Goal: Task Accomplishment & Management: Complete application form

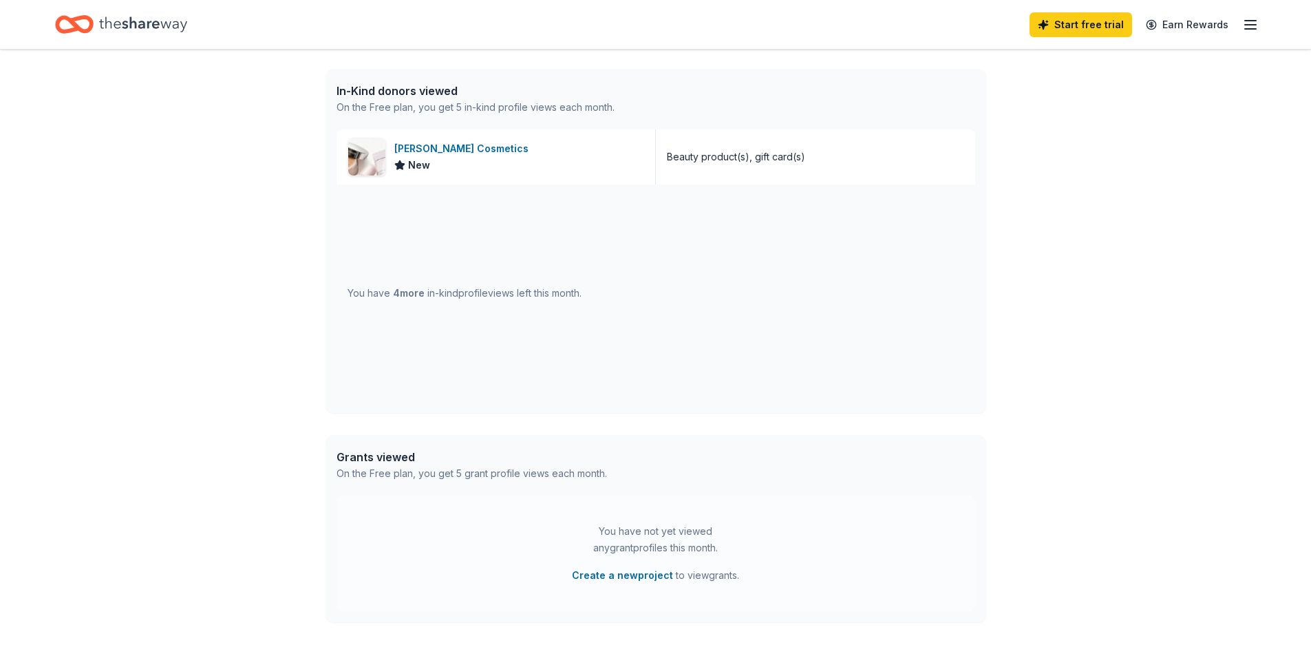
scroll to position [454, 0]
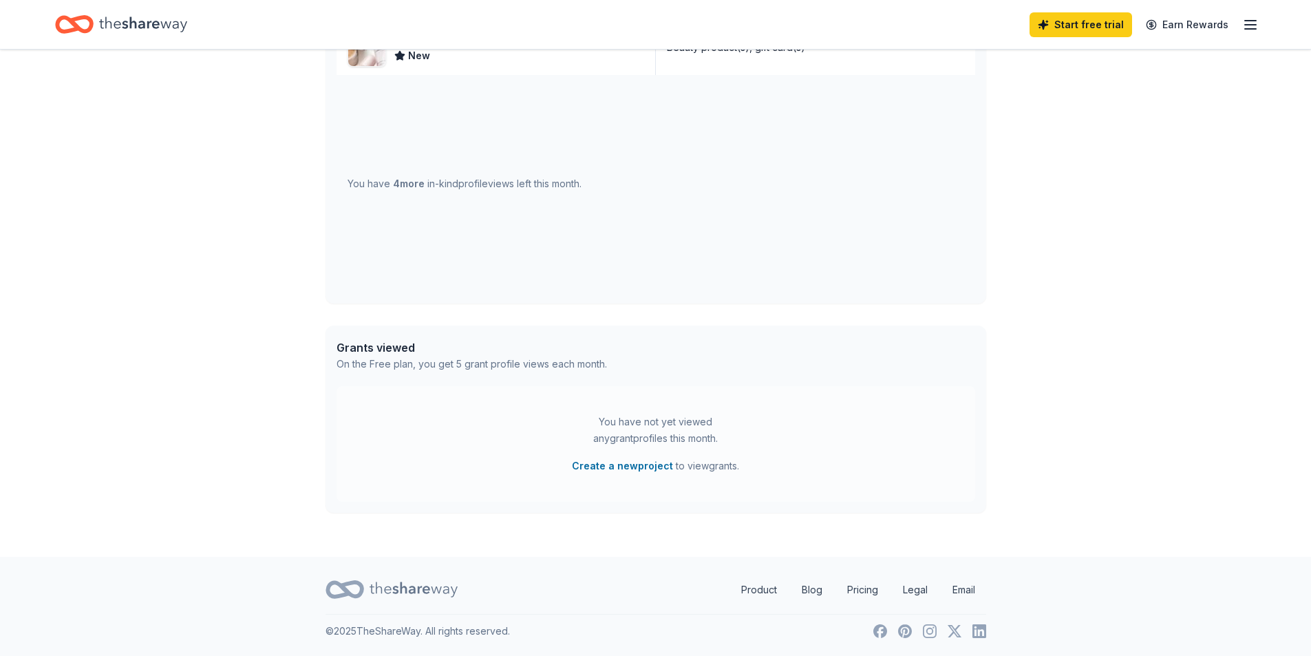
click at [639, 424] on div "You have not yet viewed any grant profiles this month." at bounding box center [656, 430] width 172 height 33
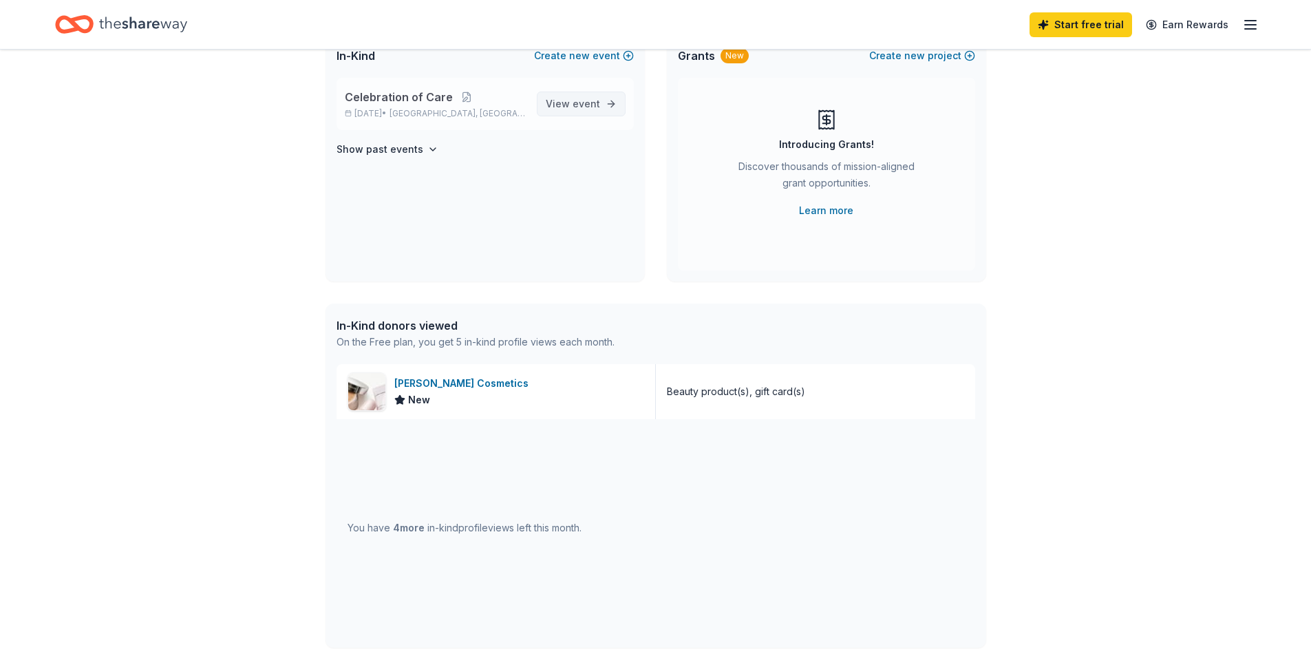
click at [590, 98] on span "event" at bounding box center [587, 104] width 28 height 12
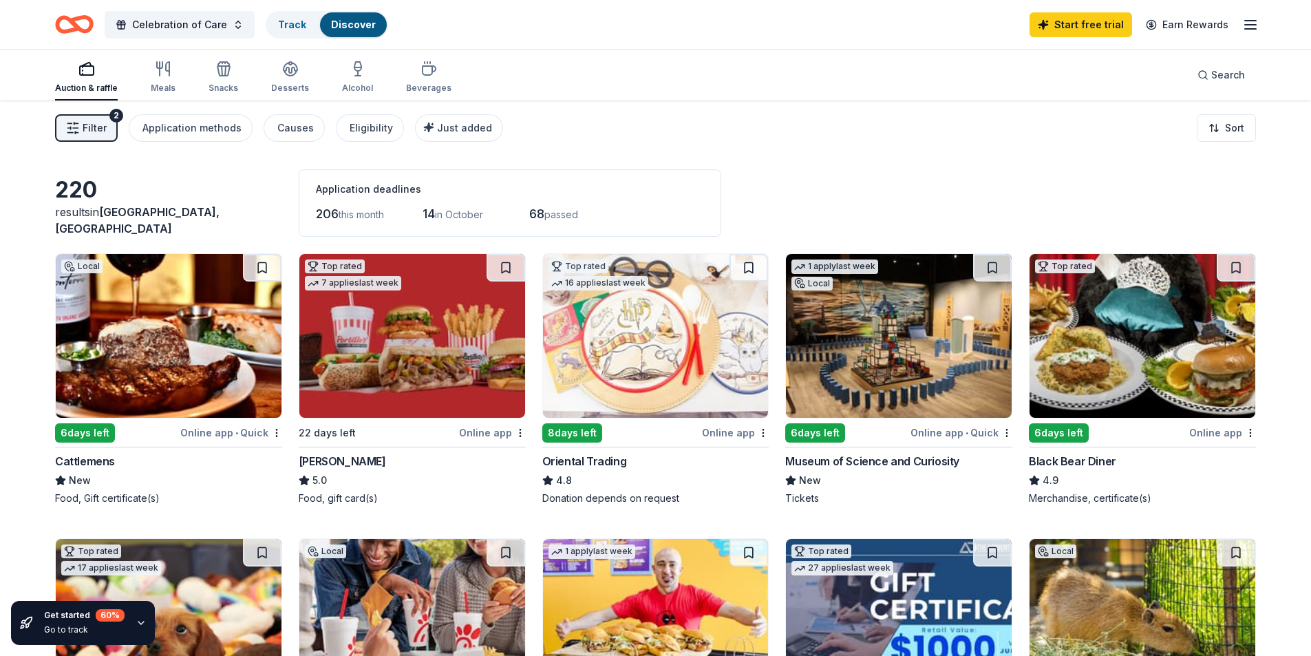
scroll to position [138, 0]
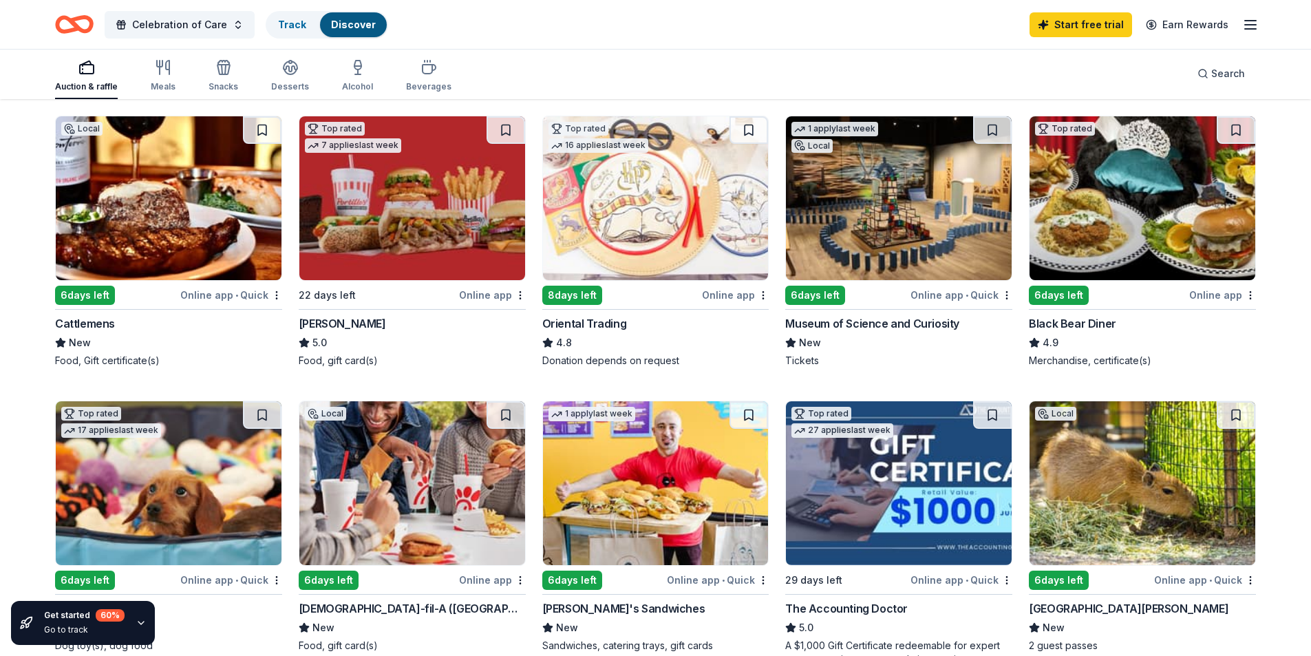
click at [176, 233] on img at bounding box center [169, 198] width 226 height 164
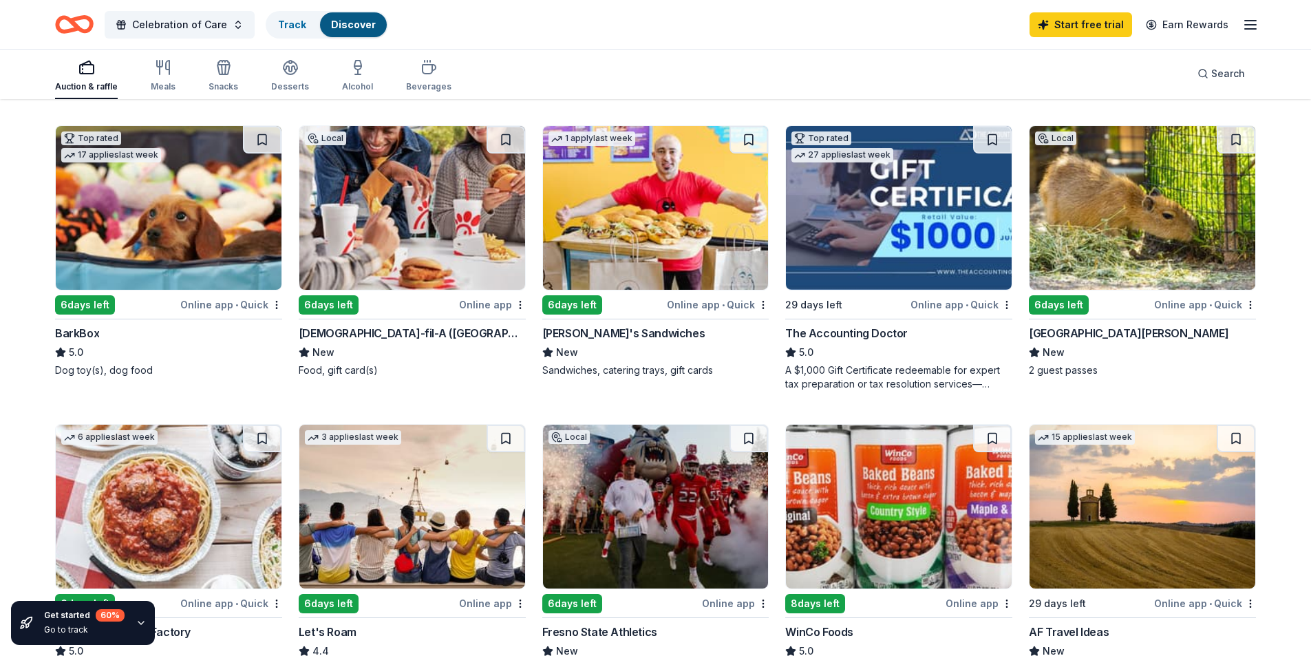
scroll to position [344, 0]
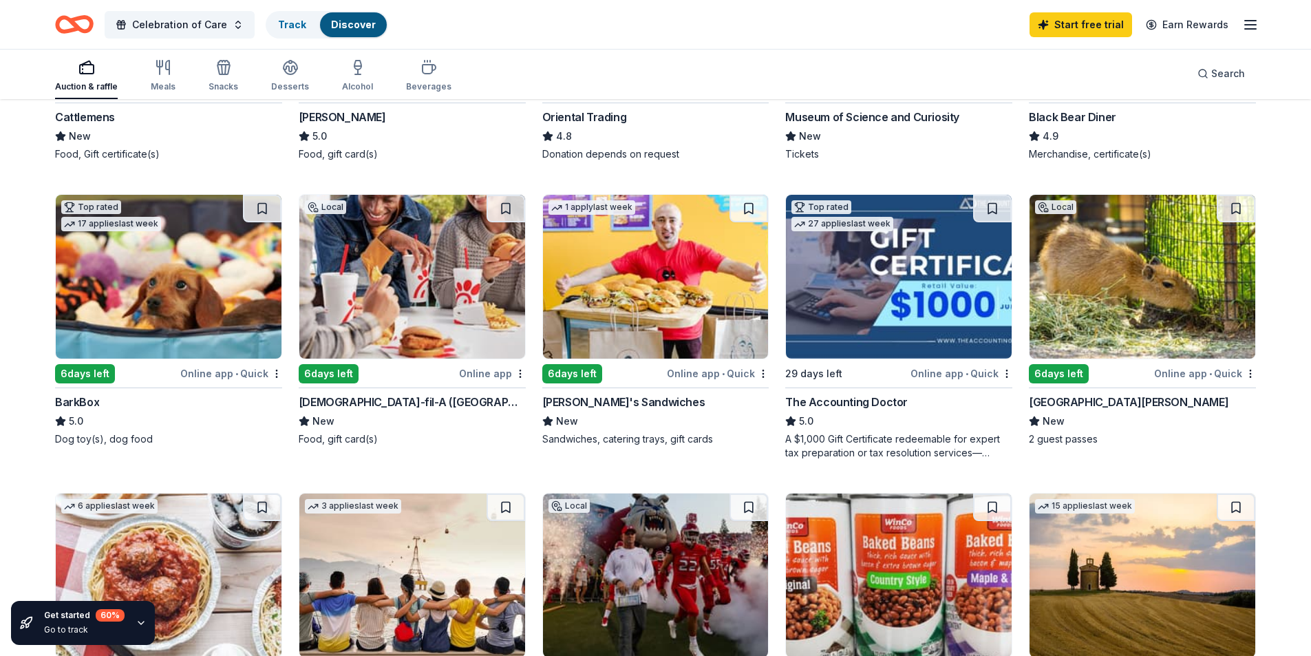
click at [655, 311] on img at bounding box center [656, 277] width 226 height 164
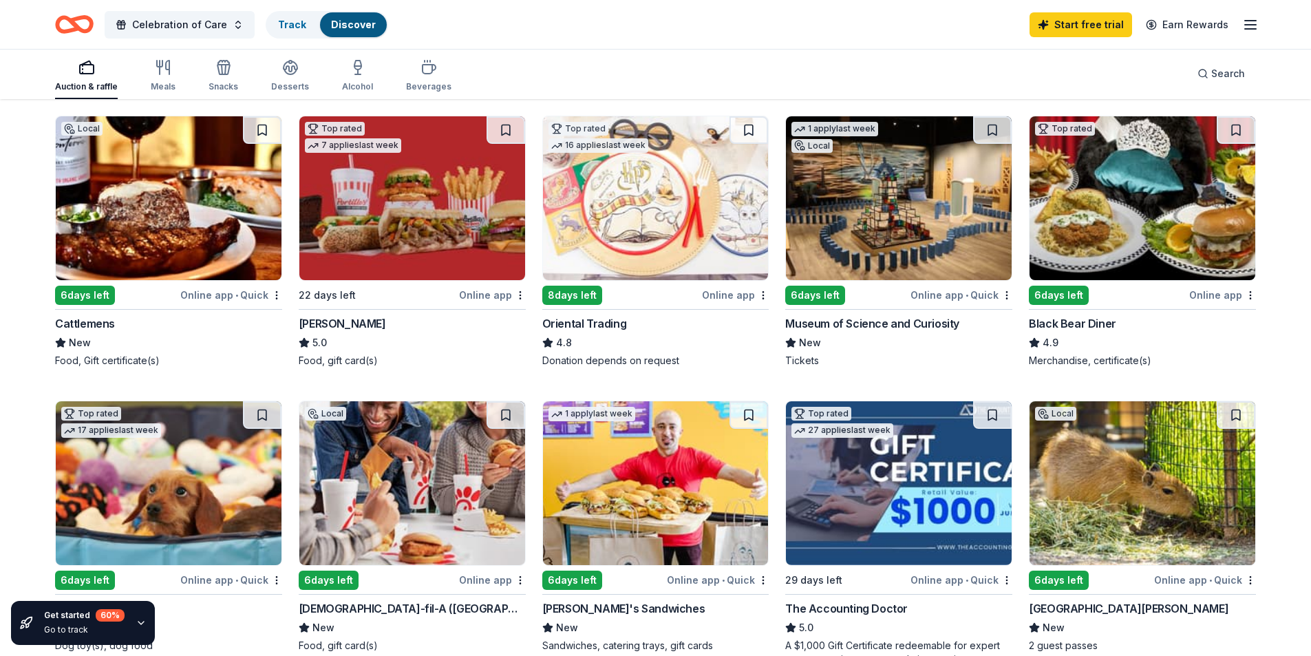
scroll to position [69, 0]
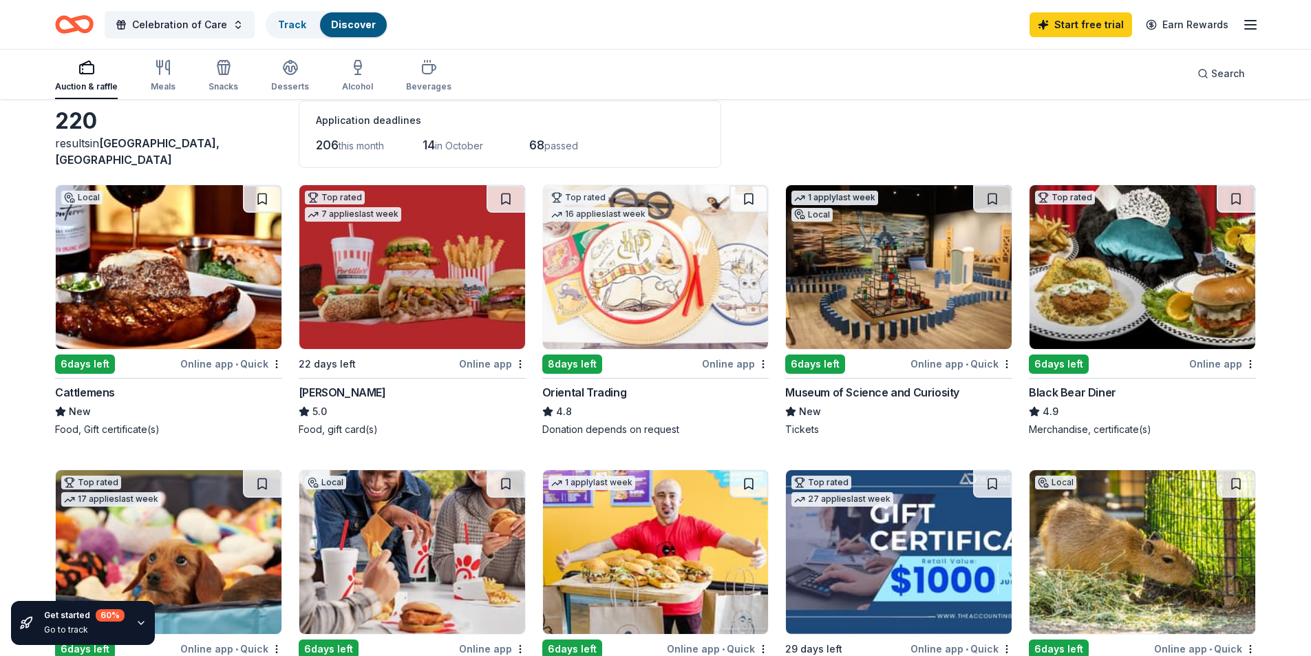
click at [603, 298] on img at bounding box center [656, 267] width 226 height 164
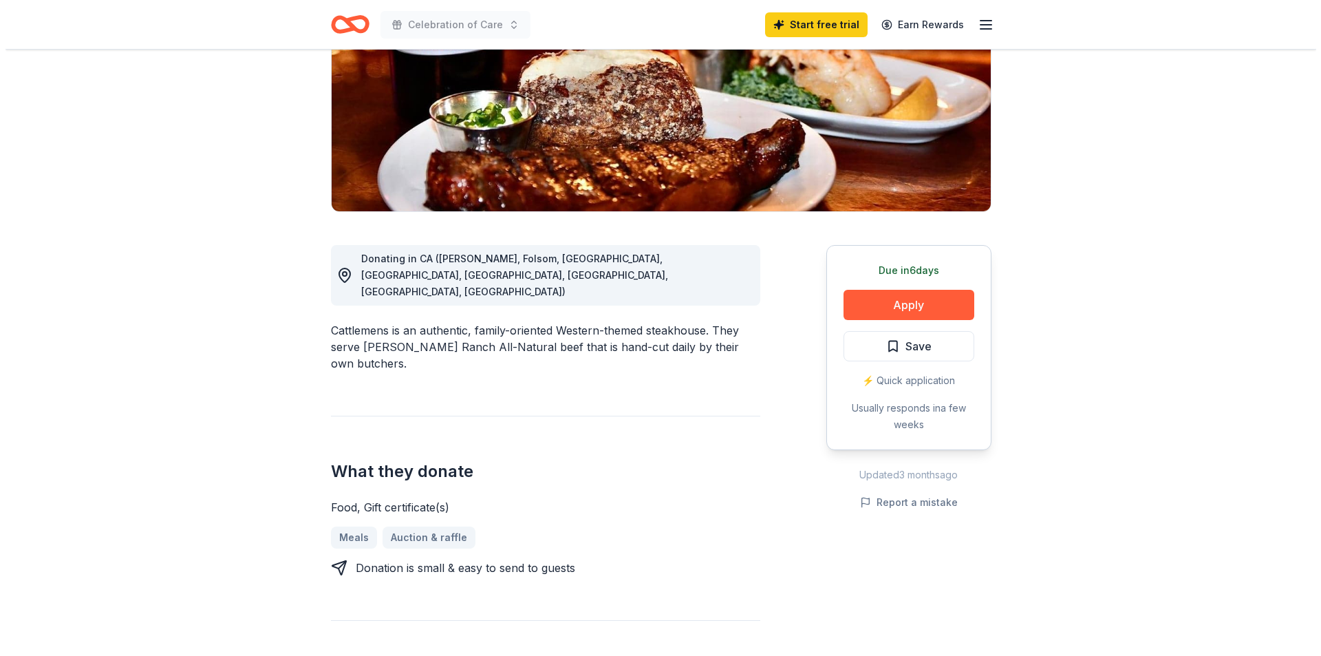
scroll to position [275, 0]
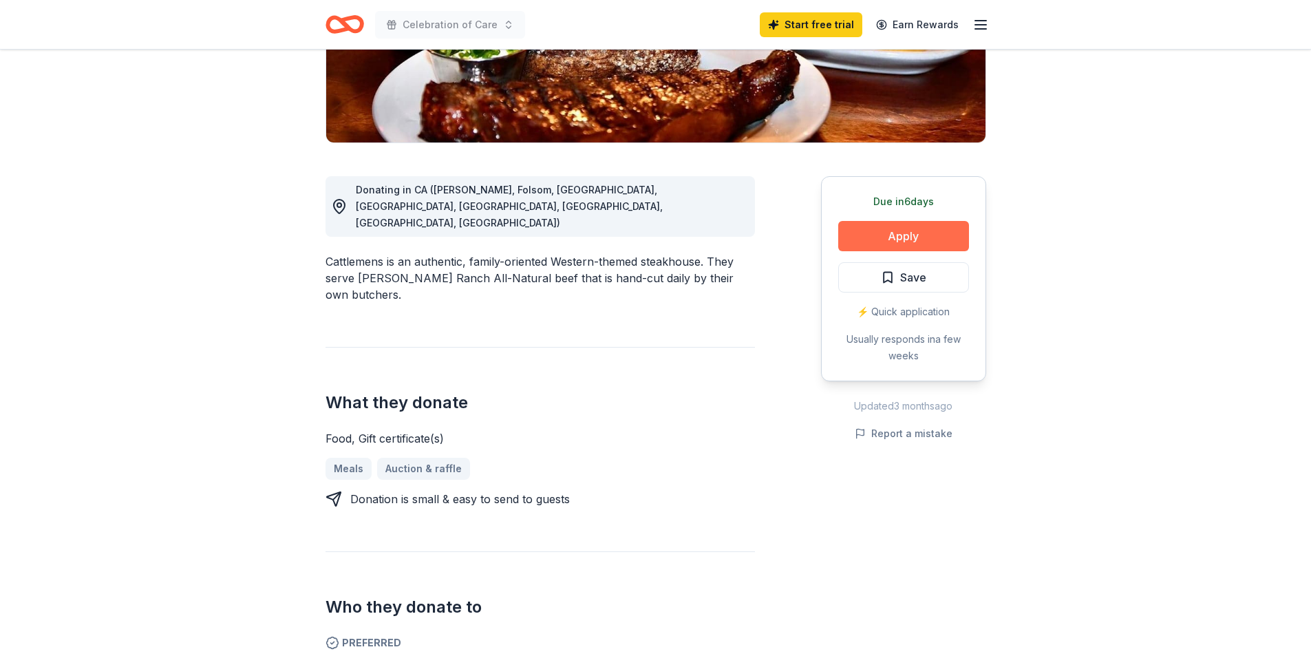
click at [909, 238] on button "Apply" at bounding box center [903, 236] width 131 height 30
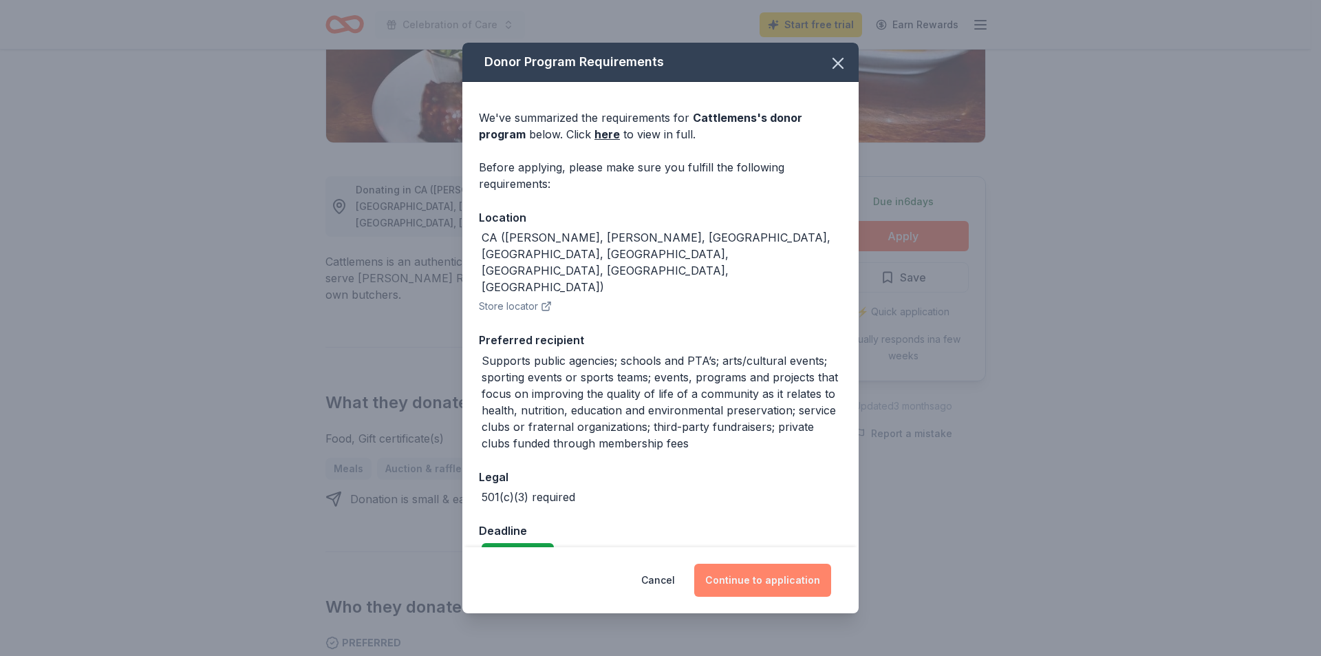
click at [772, 582] on button "Continue to application" at bounding box center [762, 580] width 137 height 33
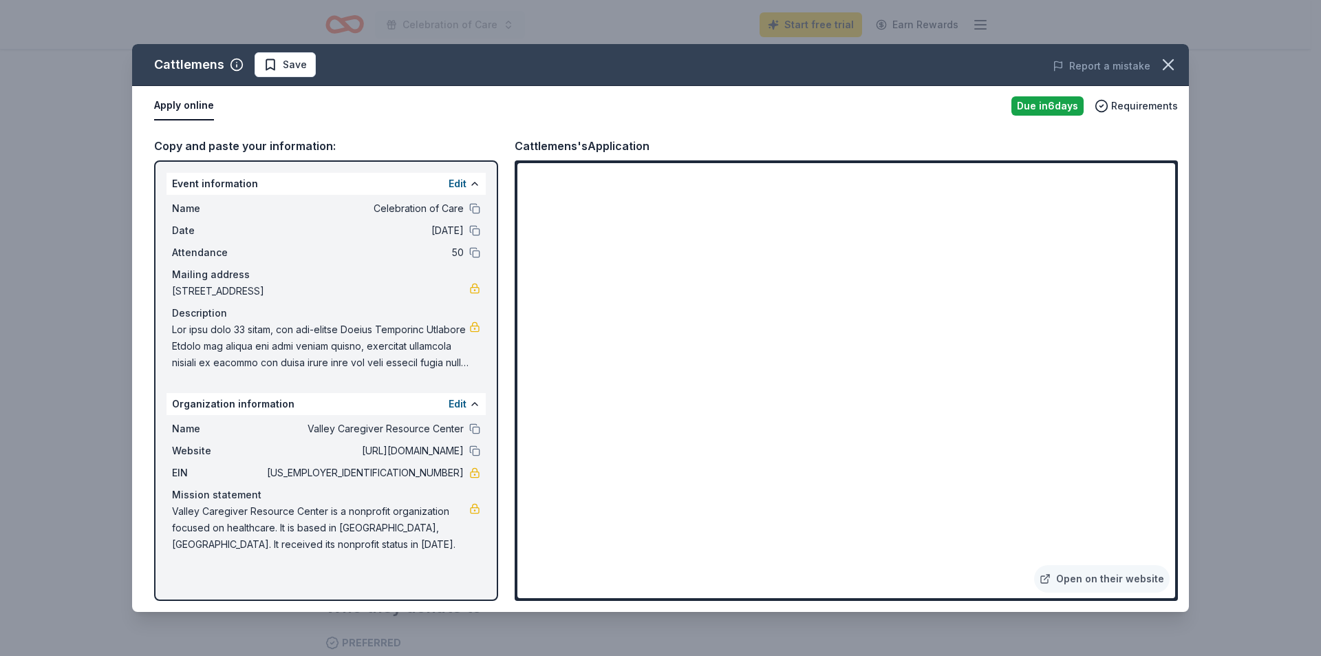
click at [454, 256] on span "50" at bounding box center [364, 252] width 200 height 17
click at [462, 178] on button "Edit" at bounding box center [458, 183] width 18 height 17
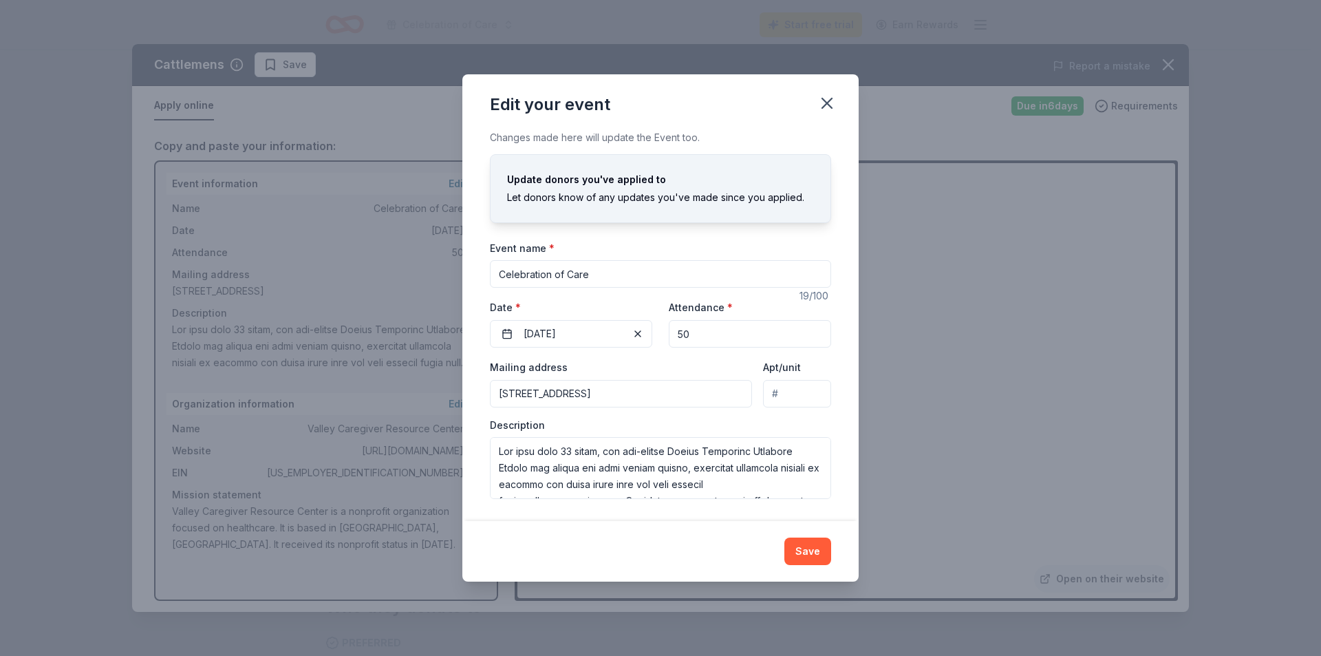
click at [722, 334] on input "50" at bounding box center [750, 334] width 162 height 28
type input "500"
click at [802, 555] on button "Save" at bounding box center [808, 552] width 47 height 28
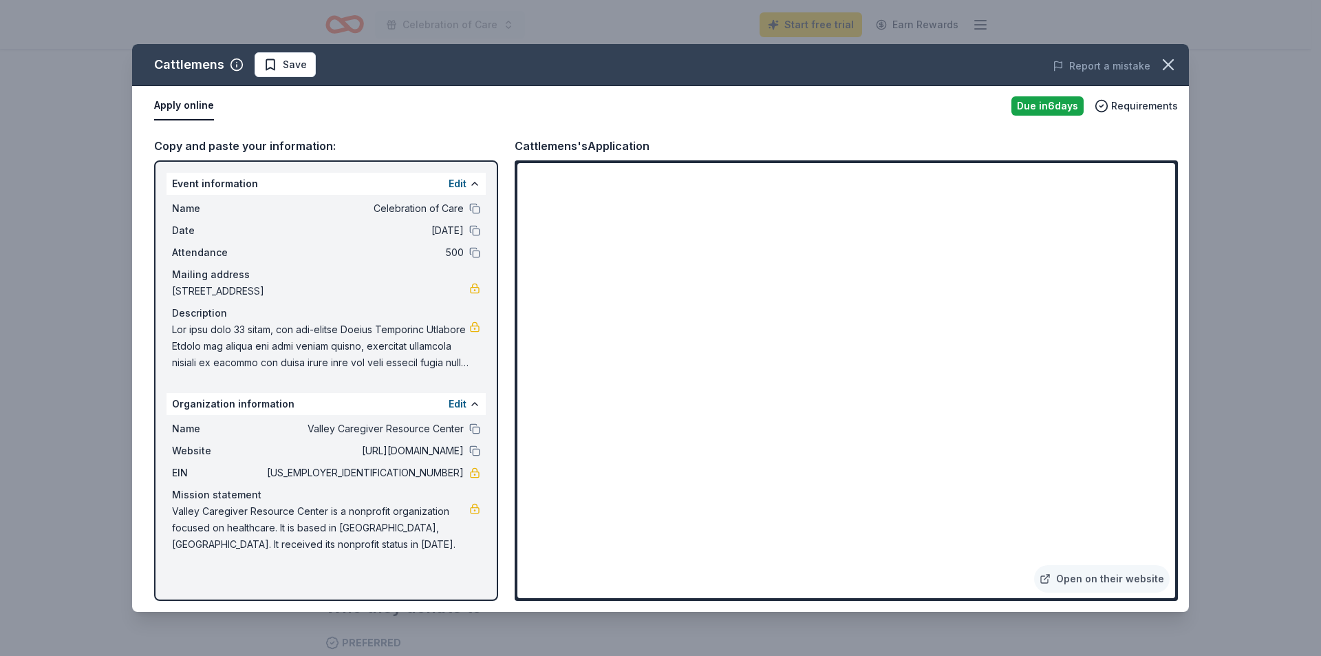
click at [494, 480] on div "Event information Edit Name Celebration of Care Date [DATE] Attendance 500 Mail…" at bounding box center [326, 380] width 344 height 440
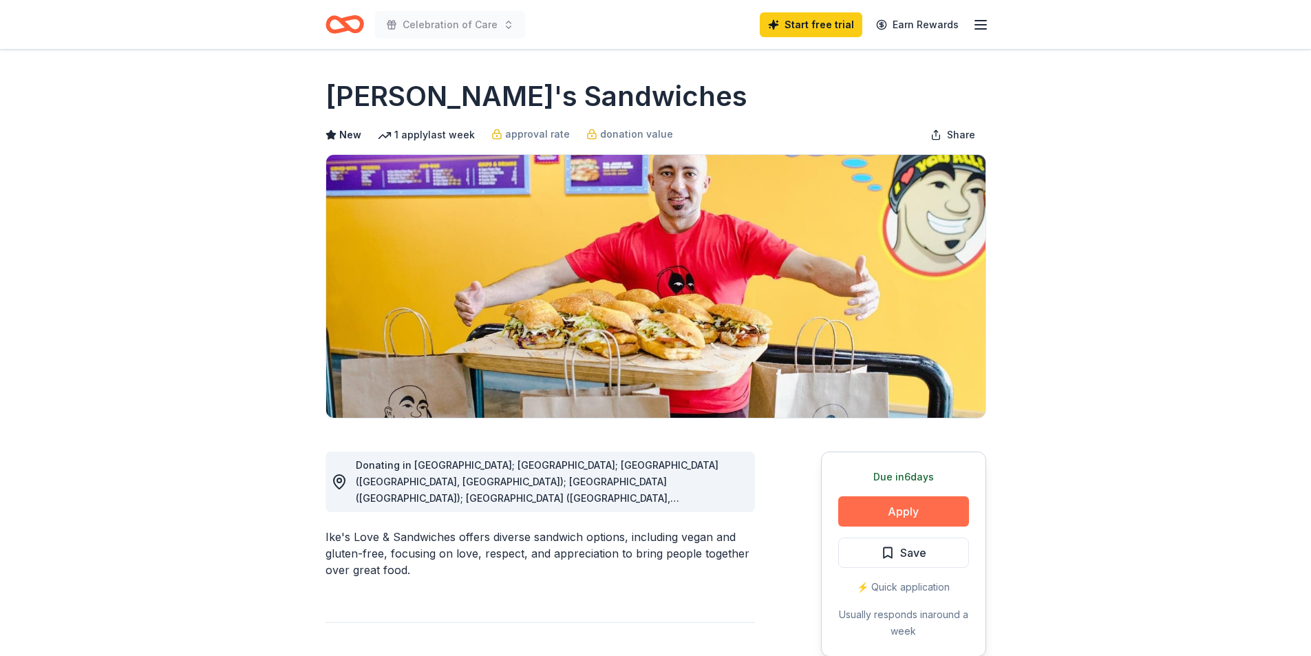
click at [945, 504] on button "Apply" at bounding box center [903, 511] width 131 height 30
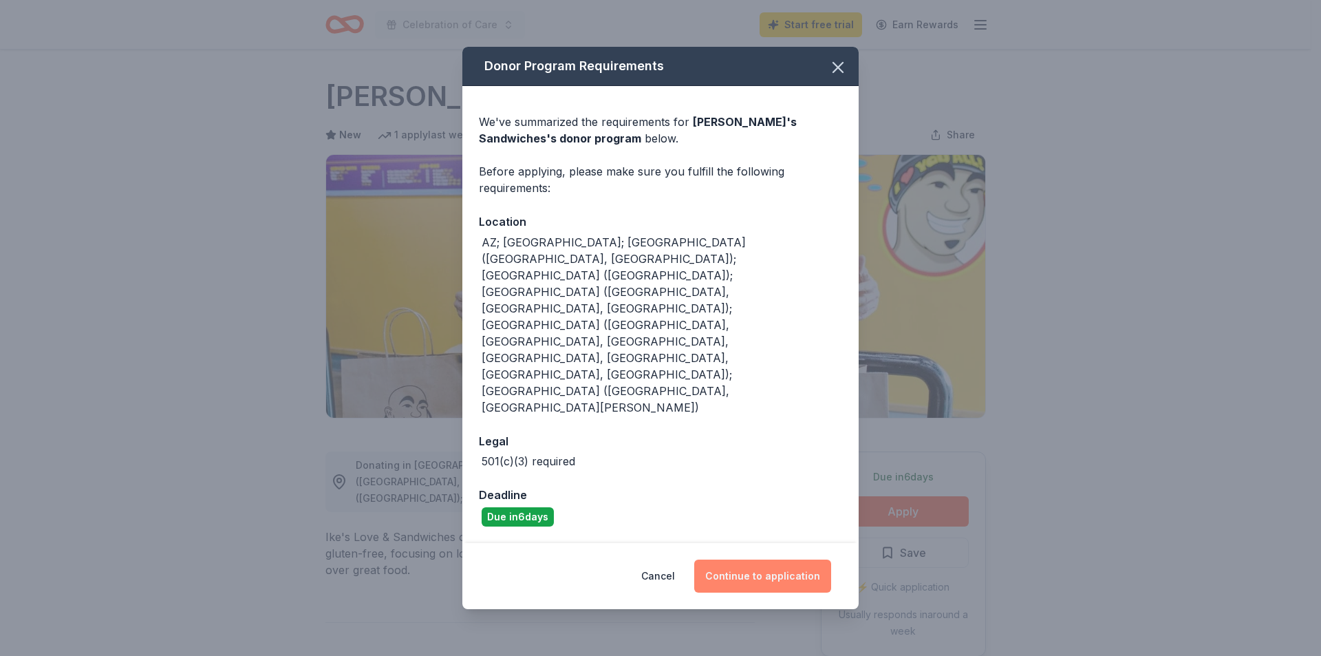
click at [778, 560] on button "Continue to application" at bounding box center [762, 576] width 137 height 33
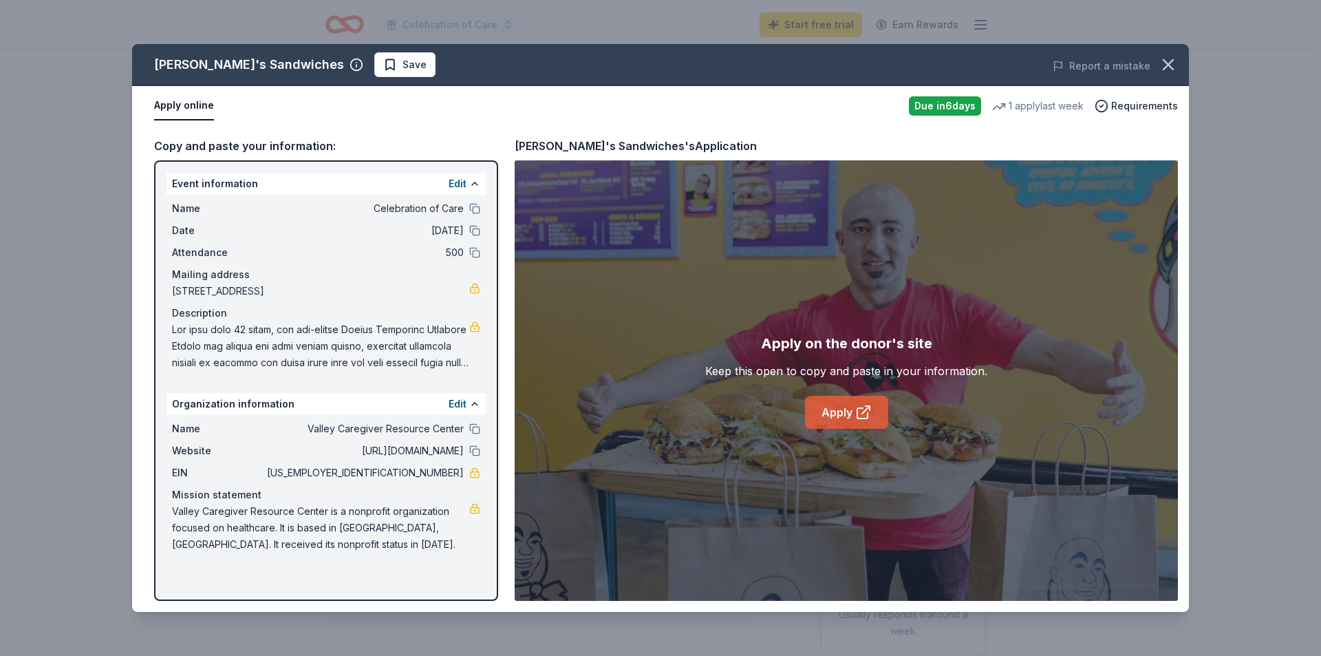
click at [851, 414] on link "Apply" at bounding box center [846, 412] width 83 height 33
click at [1164, 68] on icon "button" at bounding box center [1168, 64] width 19 height 19
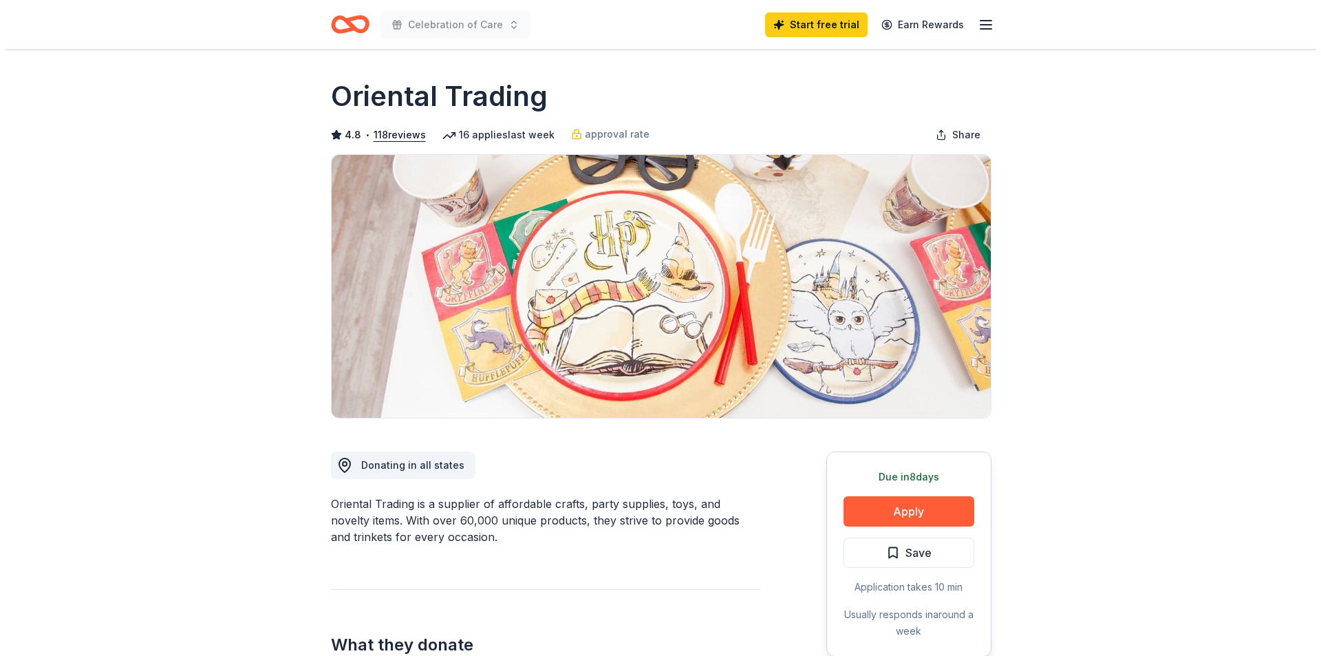
scroll to position [138, 0]
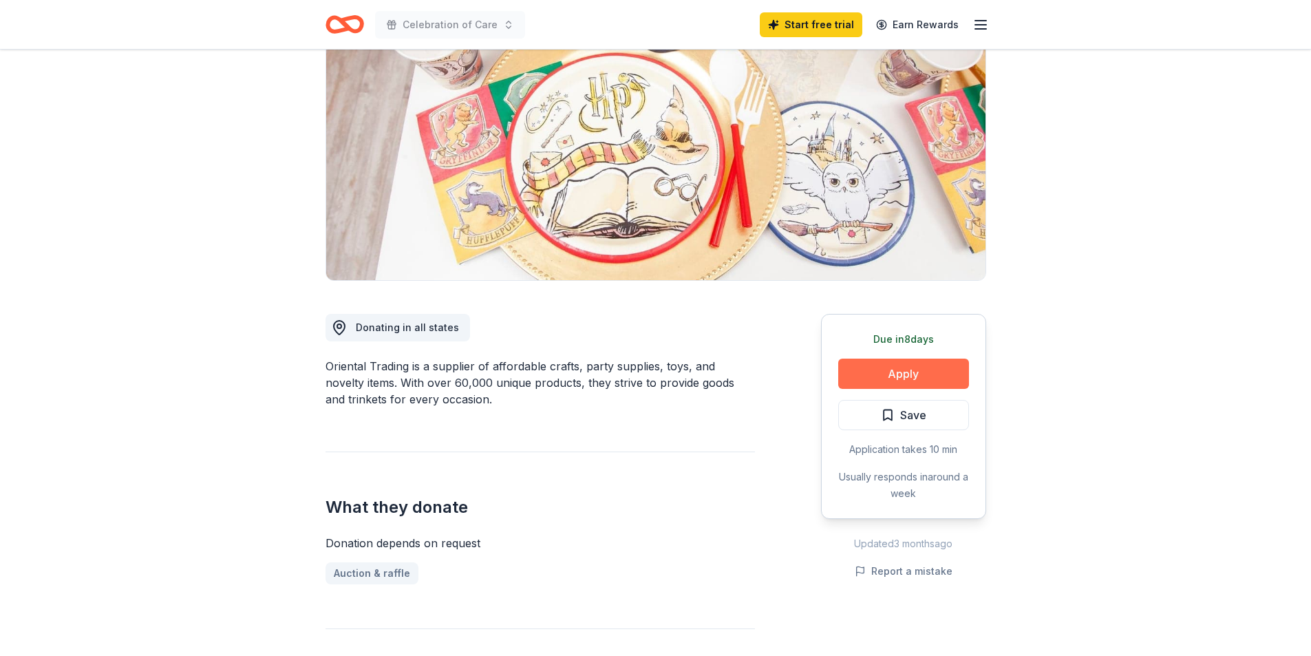
click at [933, 368] on button "Apply" at bounding box center [903, 374] width 131 height 30
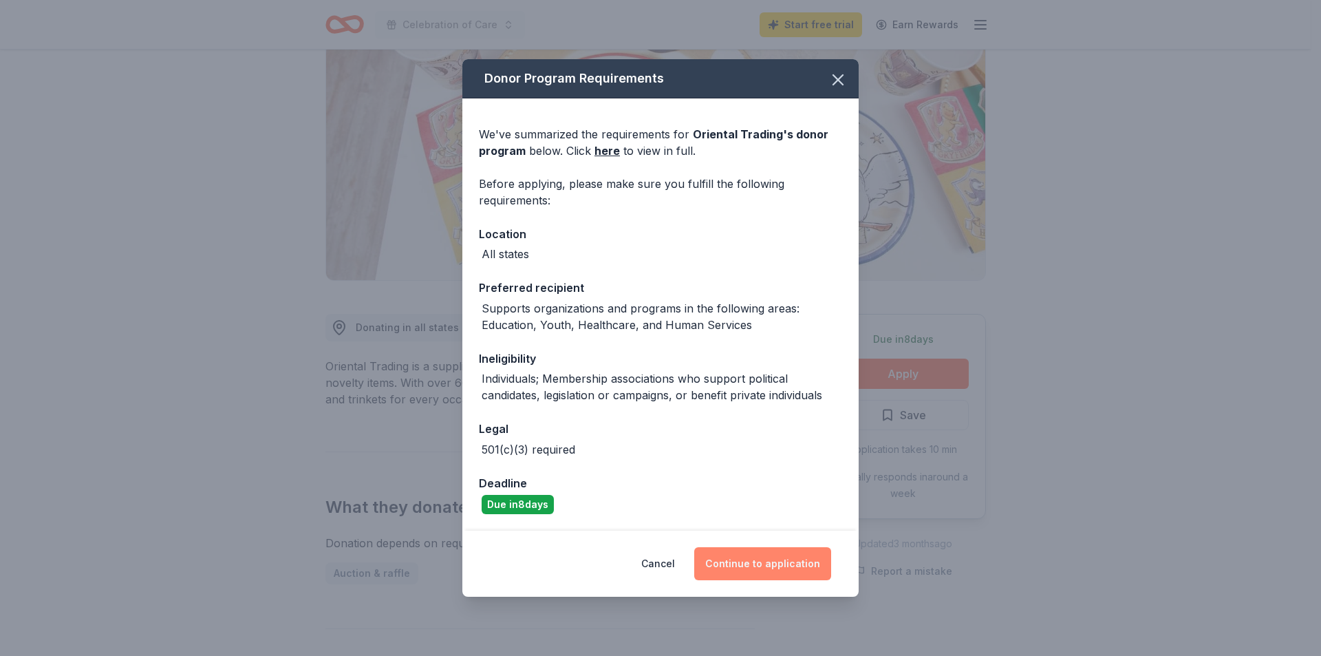
click at [746, 566] on button "Continue to application" at bounding box center [762, 563] width 137 height 33
